Goal: Information Seeking & Learning: Check status

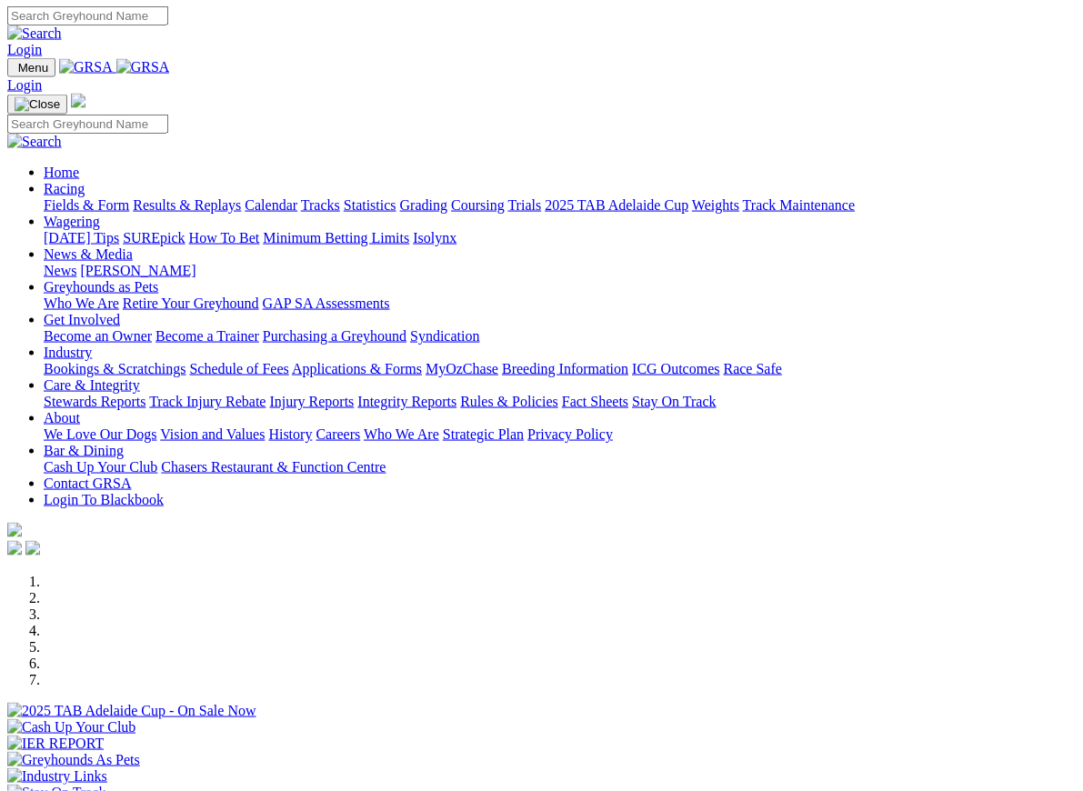
scroll to position [1, 0]
click at [85, 181] on link "Racing" at bounding box center [64, 188] width 41 height 15
click at [235, 197] on link "Results & Replays" at bounding box center [187, 204] width 108 height 15
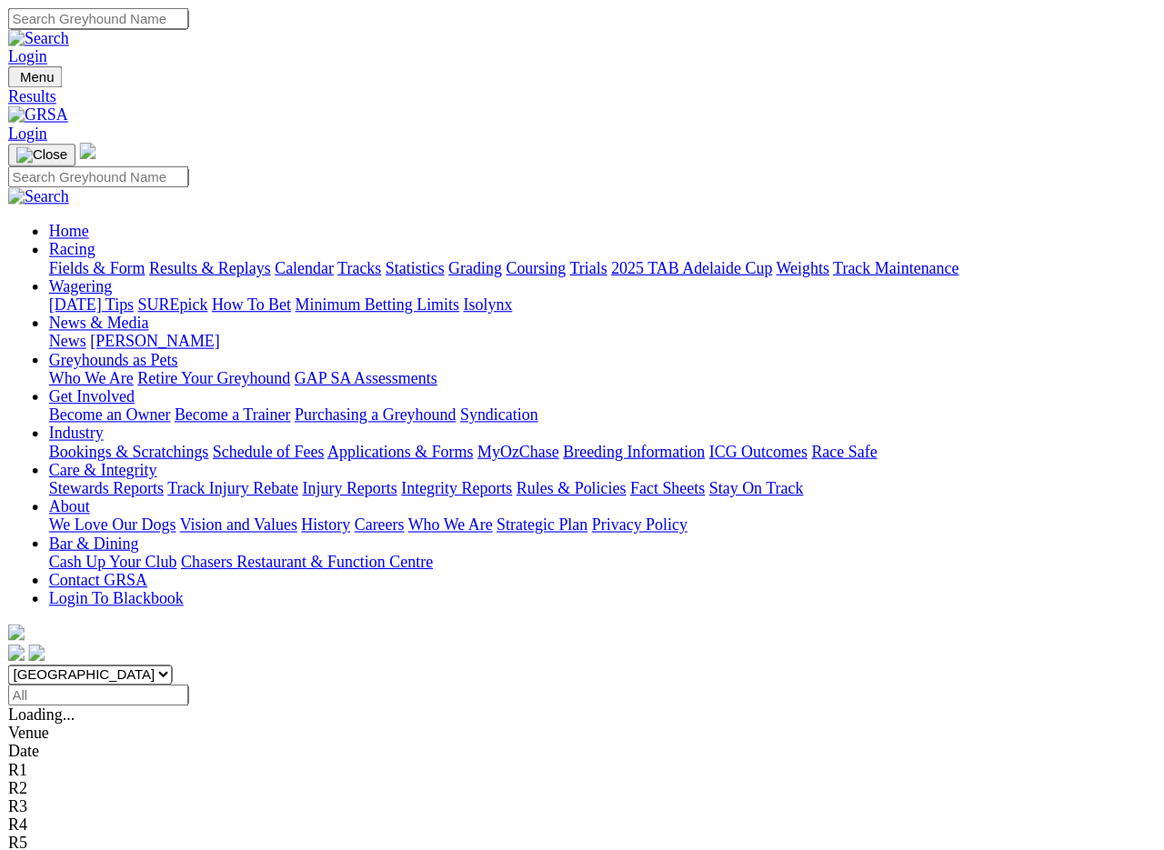
scroll to position [3, 0]
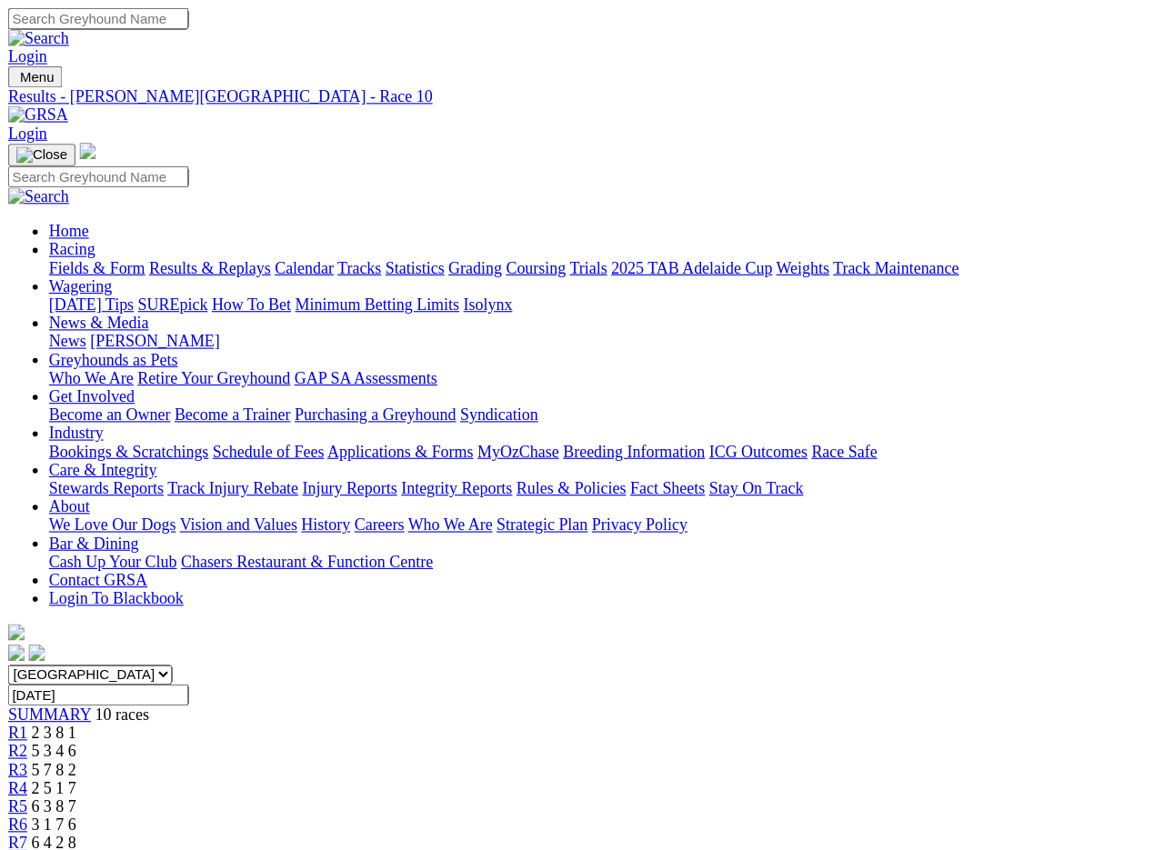
scroll to position [3, 0]
